Goal: Task Accomplishment & Management: Use online tool/utility

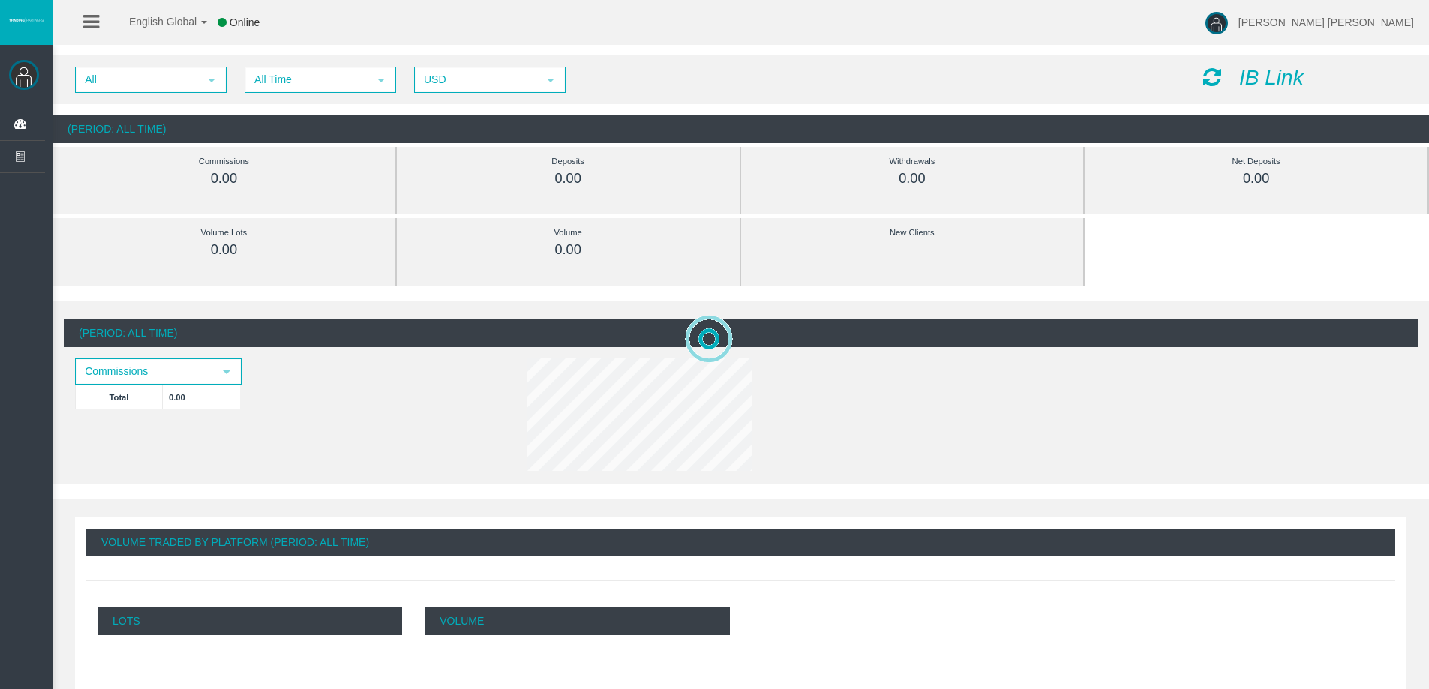
click at [1216, 74] on icon at bounding box center [1212, 77] width 18 height 21
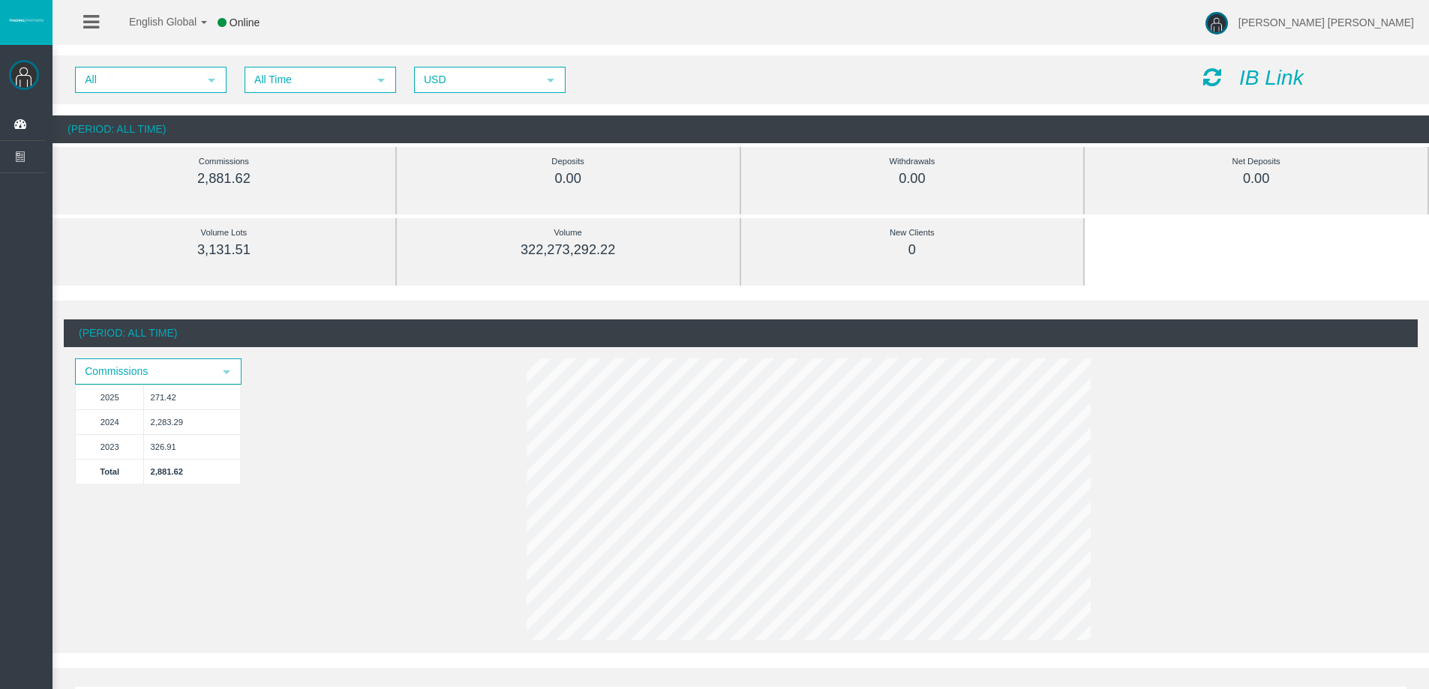
click at [1275, 74] on icon "IB Link" at bounding box center [1271, 77] width 65 height 23
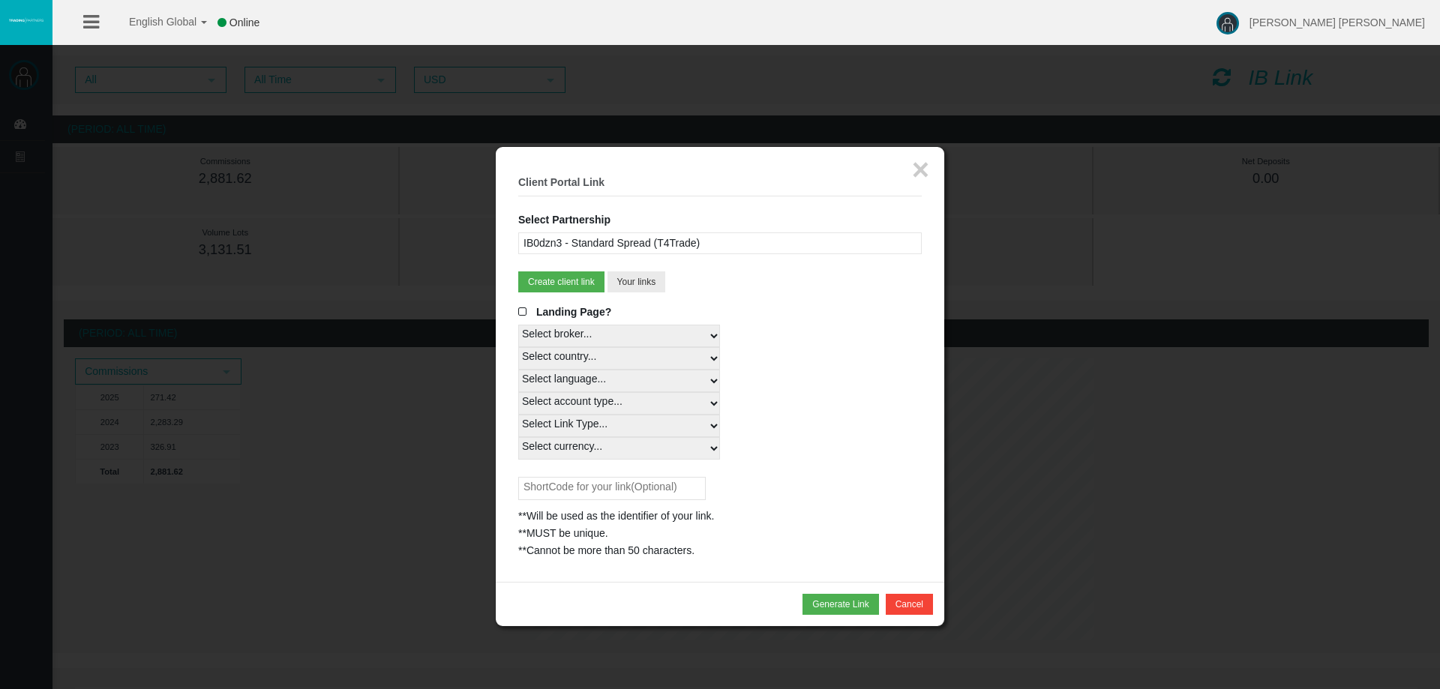
click at [707, 359] on select "Select country... Rest of the World" at bounding box center [619, 358] width 202 height 23
select select
click at [518, 347] on select "Select country... Rest of the World" at bounding box center [619, 358] width 202 height 23
click at [687, 383] on select "Select language... English Japanese Chinese Portuguese Spanish Czech German Fre…" at bounding box center [619, 381] width 202 height 23
select select
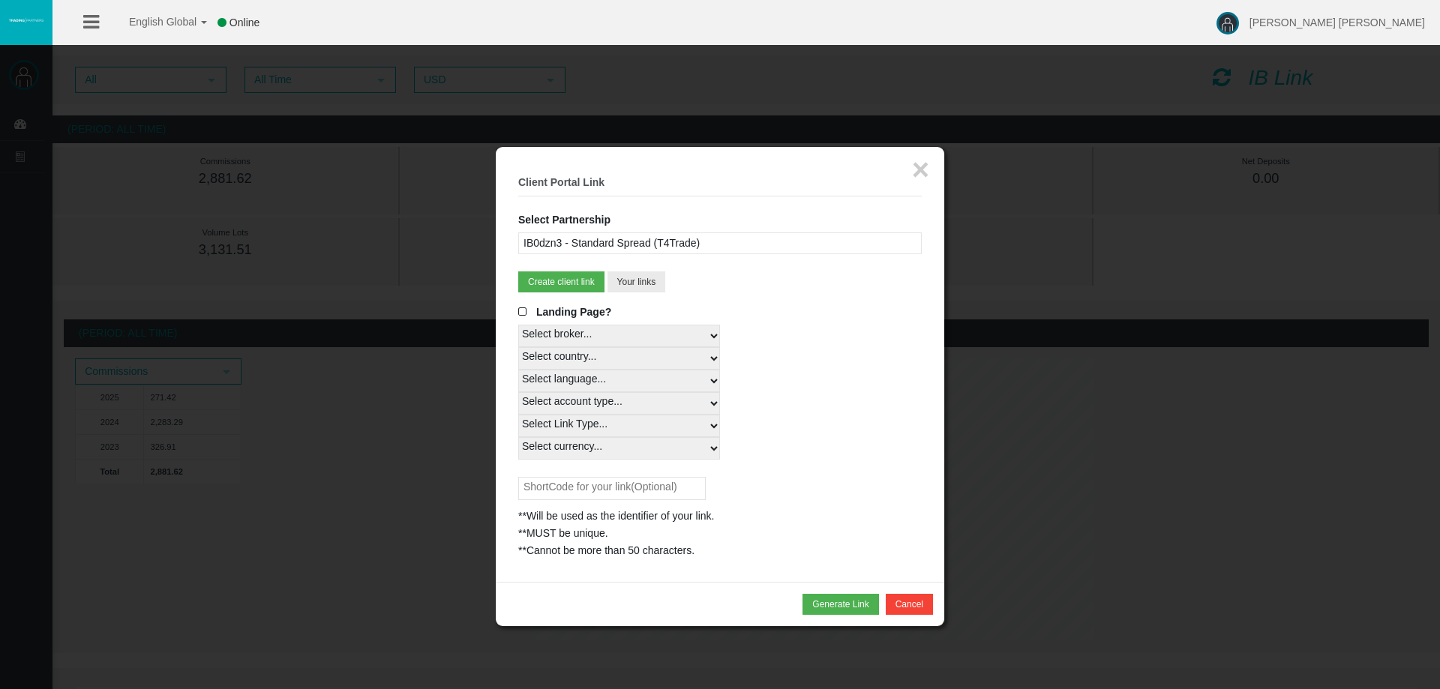
click at [518, 370] on select "Select language... English Japanese Chinese Portuguese Spanish Czech German Fre…" at bounding box center [619, 381] width 202 height 23
click at [680, 403] on select "Select account type... All Platforms MT4 LiveFixedSpreadAccount MT4 LiveFloatin…" at bounding box center [619, 403] width 202 height 23
select select
click at [518, 392] on select "Select account type... All Platforms MT4 LiveFixedSpreadAccount MT4 LiveFloatin…" at bounding box center [619, 403] width 202 height 23
click at [674, 428] on select "Select Link Type... Real" at bounding box center [619, 426] width 202 height 23
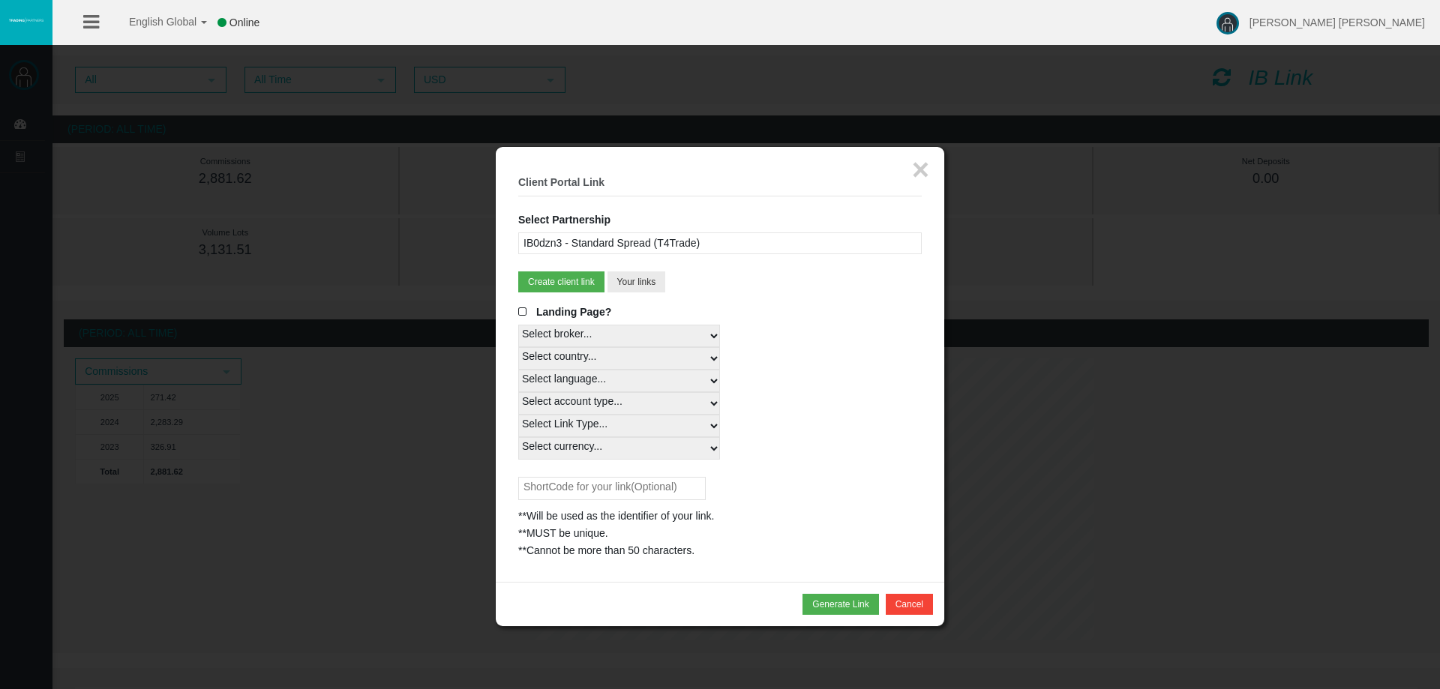
select select "Real"
click at [518, 415] on select "Select Link Type... Real" at bounding box center [619, 426] width 202 height 23
click at [683, 446] on select "Select currency... All Currencies EUR GBP USD" at bounding box center [619, 448] width 202 height 23
select select "All Currencies"
click at [518, 437] on select "Select currency... All Currencies EUR GBP USD" at bounding box center [619, 448] width 202 height 23
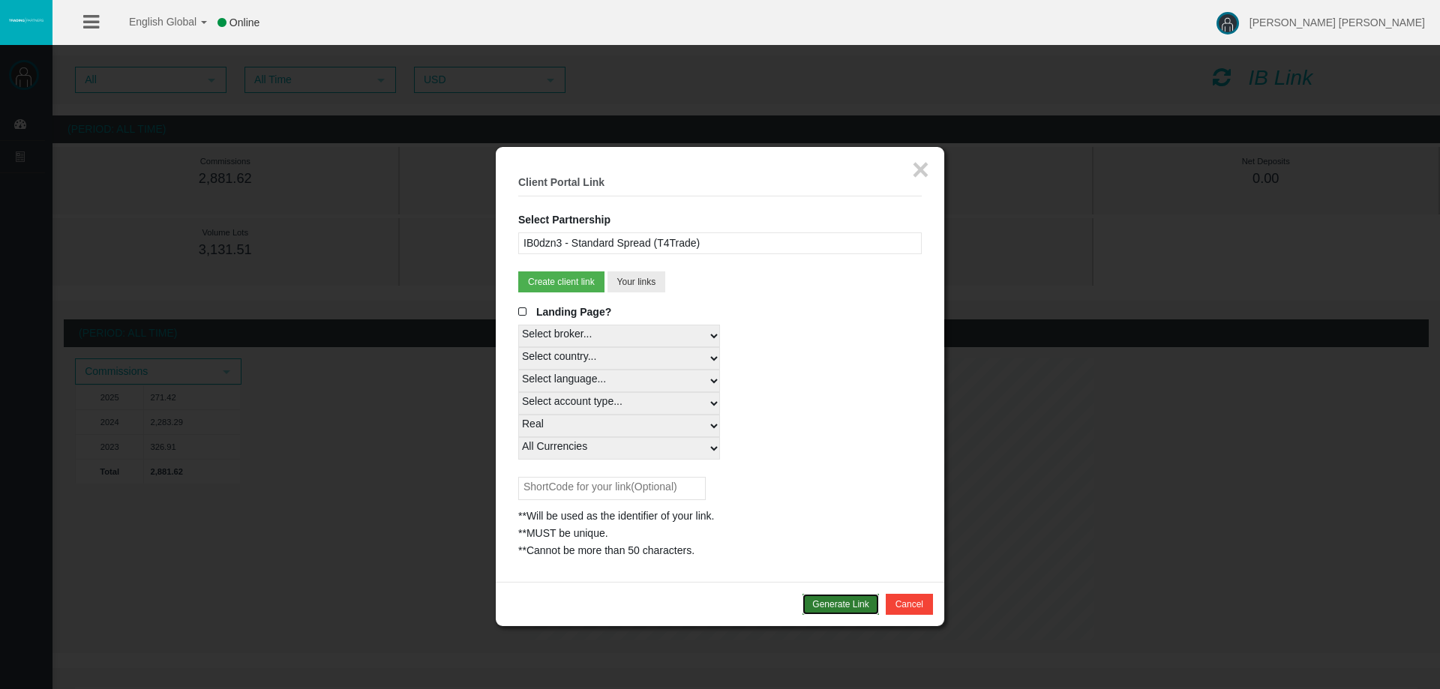
click at [846, 600] on button "Generate Link" at bounding box center [841, 604] width 76 height 21
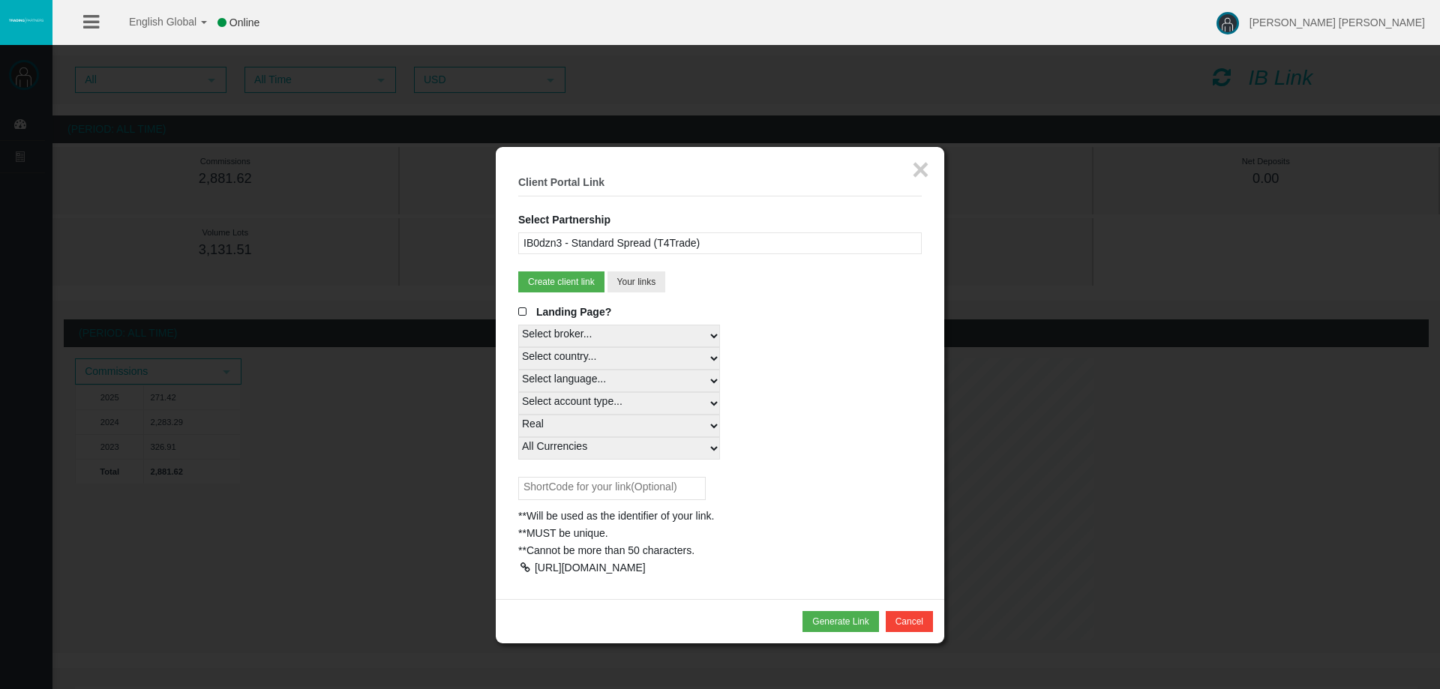
click at [527, 567] on div at bounding box center [525, 568] width 14 height 11
drag, startPoint x: 368, startPoint y: 438, endPoint x: 457, endPoint y: 352, distance: 124.2
click at [368, 438] on div at bounding box center [720, 344] width 1440 height 689
